Goal: Check status: Check status

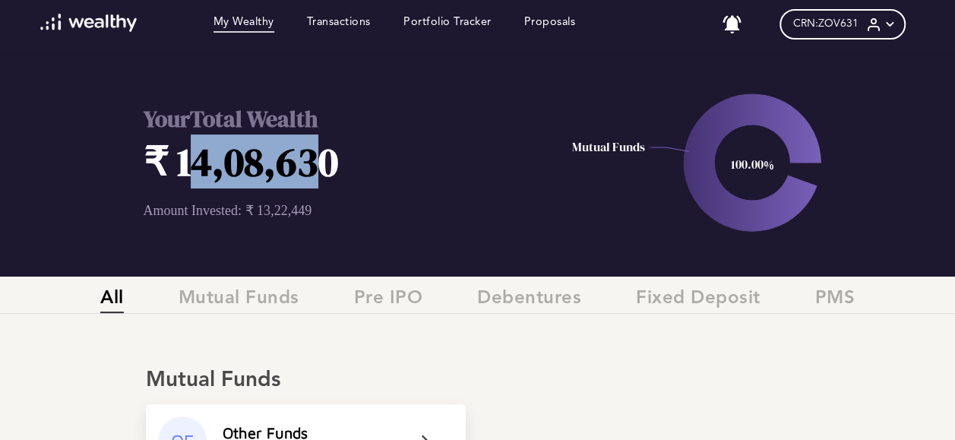
drag, startPoint x: 202, startPoint y: 165, endPoint x: 310, endPoint y: 166, distance: 107.9
click at [310, 166] on h1 "₹ 14,08,630" at bounding box center [347, 161] width 406 height 54
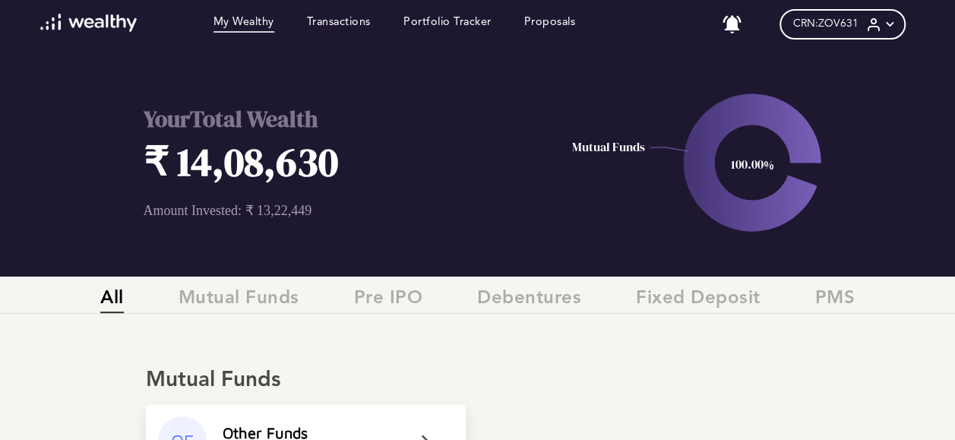
drag, startPoint x: 310, startPoint y: 166, endPoint x: 375, endPoint y: 181, distance: 66.9
click at [378, 181] on h1 "₹ 14,08,630" at bounding box center [347, 161] width 406 height 54
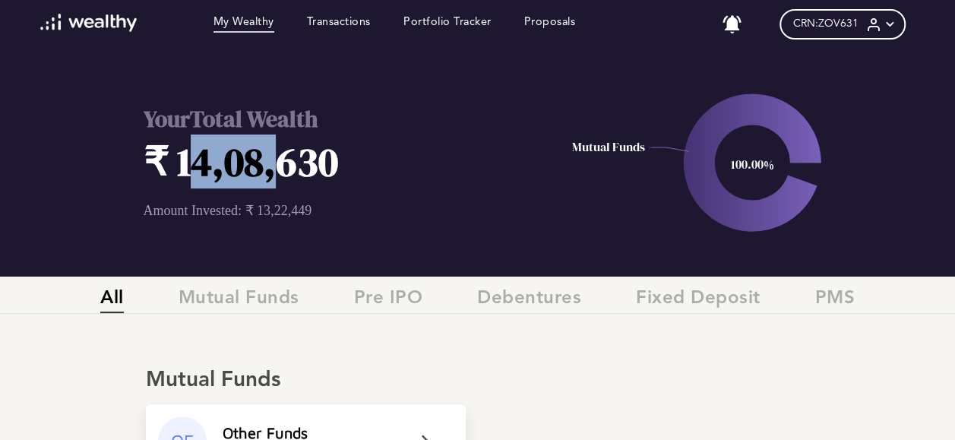
drag, startPoint x: 181, startPoint y: 169, endPoint x: 270, endPoint y: 169, distance: 88.9
click at [270, 169] on h1 "₹ 14,08,630" at bounding box center [347, 161] width 406 height 54
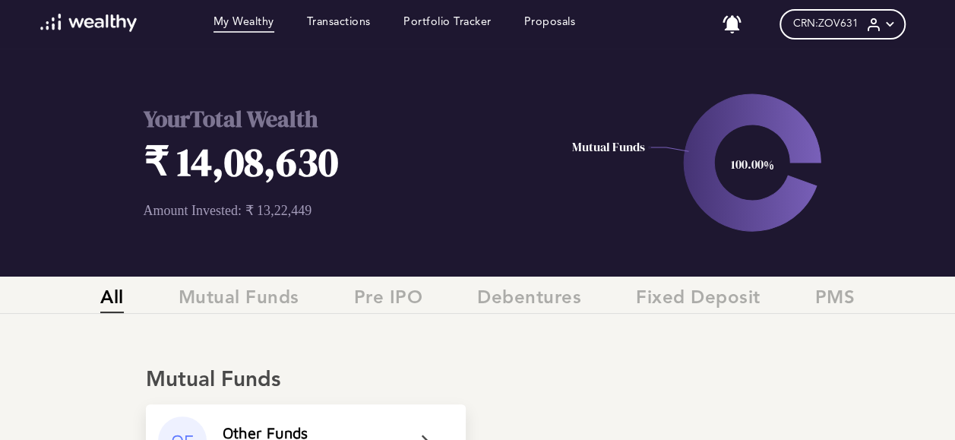
click at [556, 191] on icon "100.00% Mutual Funds" at bounding box center [752, 163] width 406 height 228
drag, startPoint x: 579, startPoint y: 147, endPoint x: 650, endPoint y: 150, distance: 71.5
click at [650, 150] on icon "100.00% Mutual Funds" at bounding box center [752, 163] width 406 height 228
drag, startPoint x: 650, startPoint y: 150, endPoint x: 566, endPoint y: 206, distance: 100.9
click at [566, 206] on icon "100.00% Mutual Funds" at bounding box center [752, 163] width 406 height 228
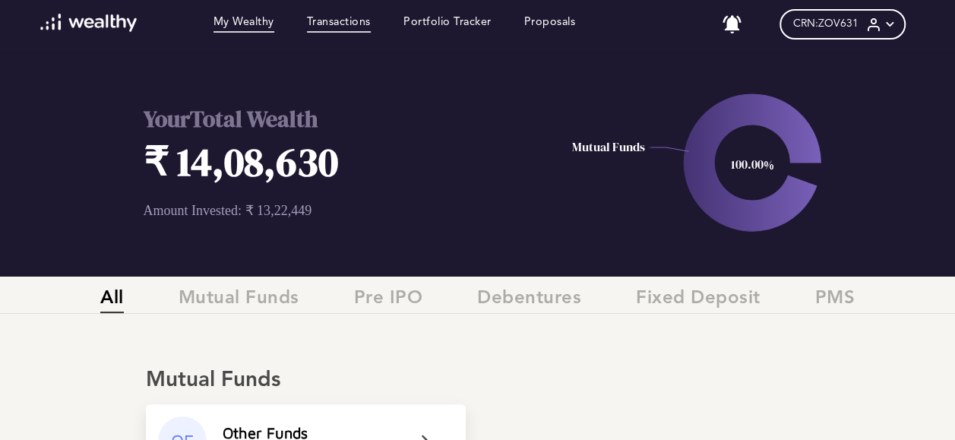
click at [348, 24] on link "Transactions" at bounding box center [339, 24] width 64 height 17
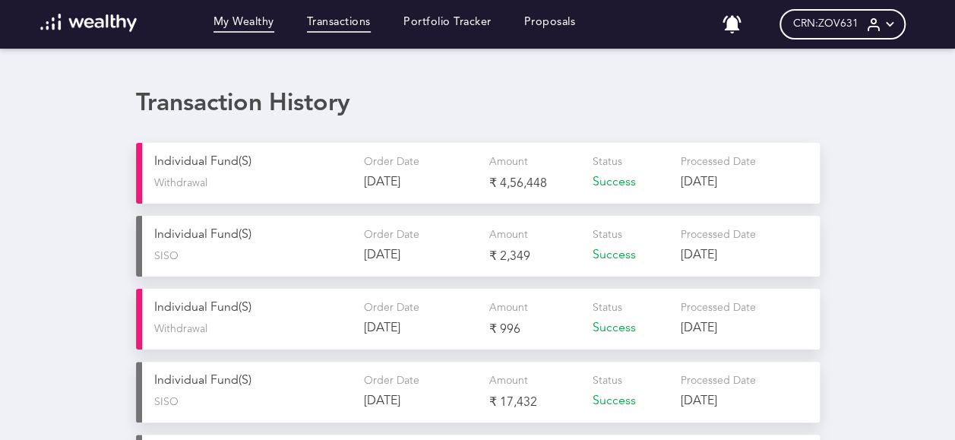
click at [256, 26] on link "My Wealthy" at bounding box center [243, 24] width 61 height 17
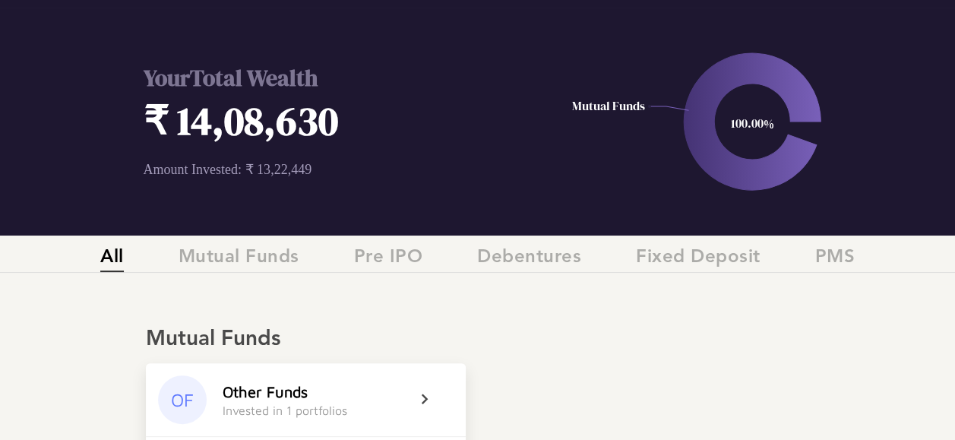
scroll to position [33, 0]
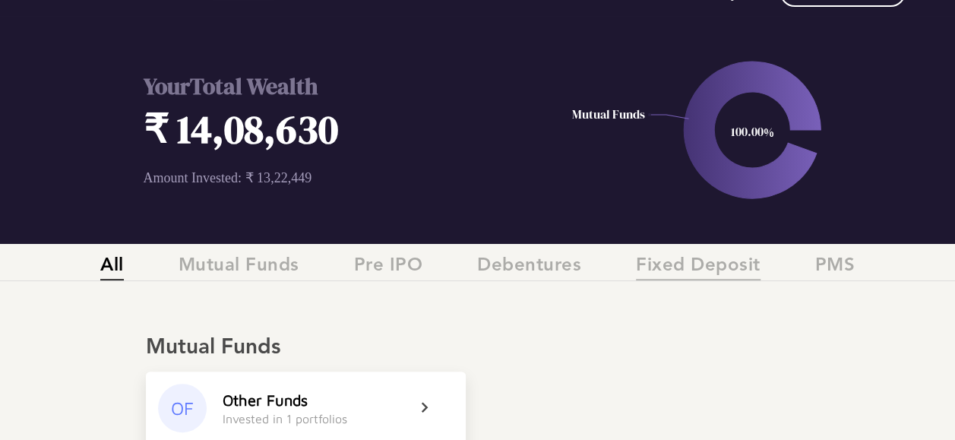
click at [714, 272] on span "Fixed Deposit" at bounding box center [698, 267] width 125 height 25
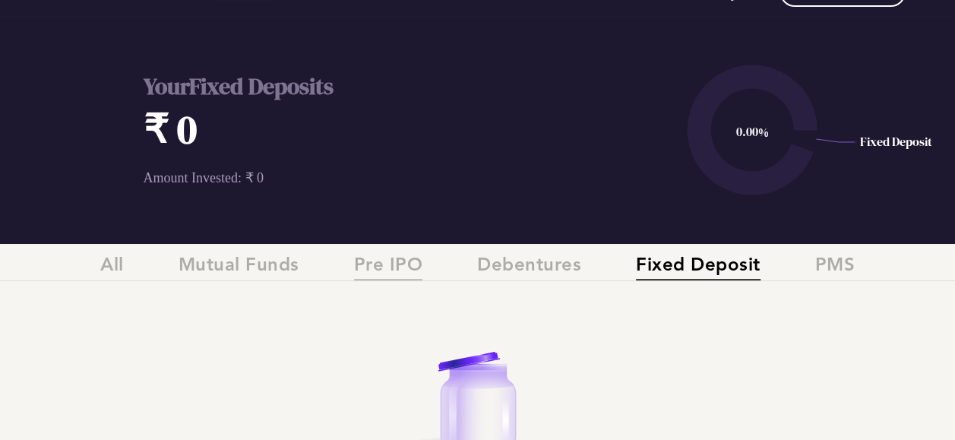
click at [397, 267] on span "Pre IPO" at bounding box center [388, 267] width 69 height 25
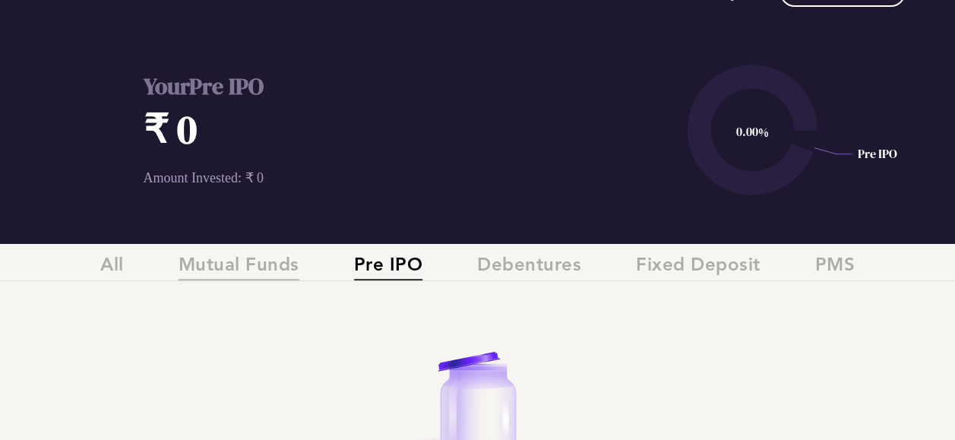
click at [229, 266] on span "Mutual Funds" at bounding box center [239, 267] width 121 height 25
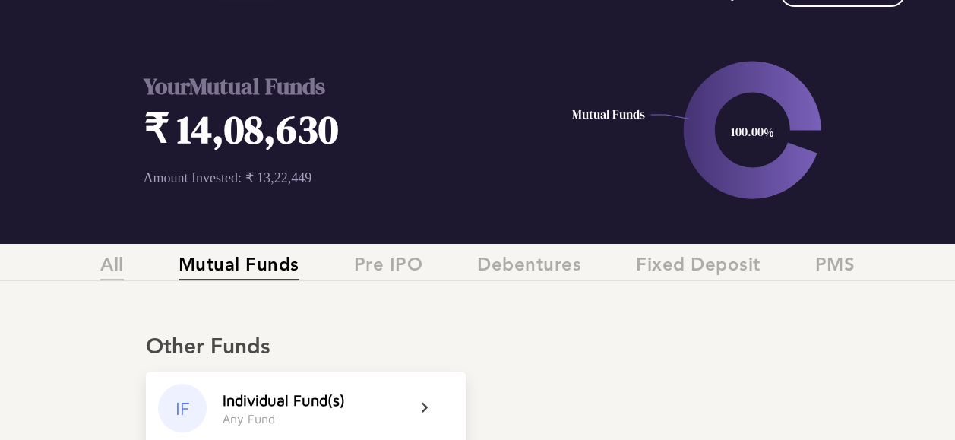
click at [102, 267] on span "All" at bounding box center [112, 267] width 24 height 25
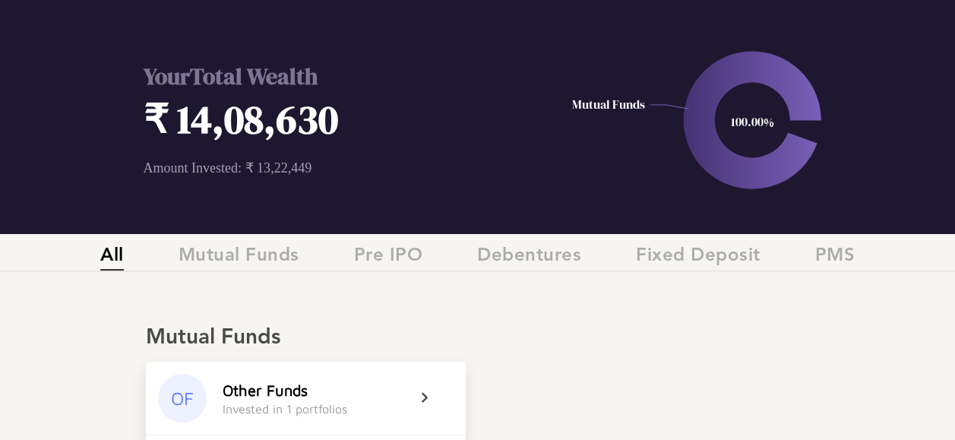
scroll to position [0, 0]
